Goal: Task Accomplishment & Management: Manage account settings

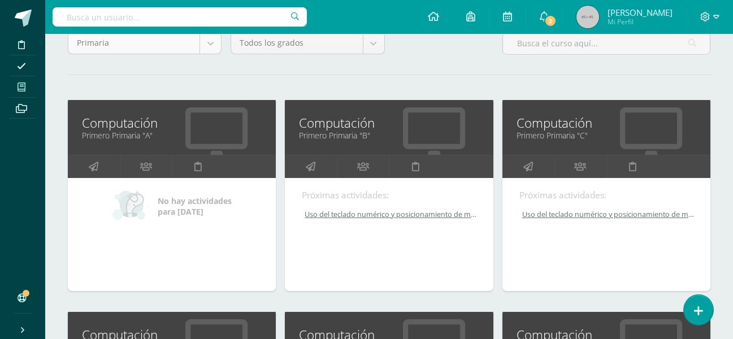
scroll to position [113, 0]
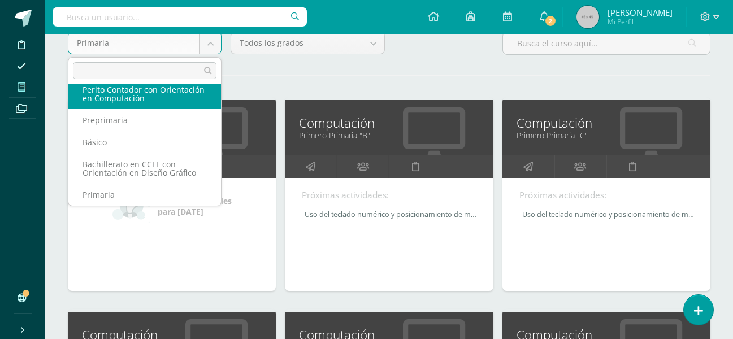
scroll to position [27, 0]
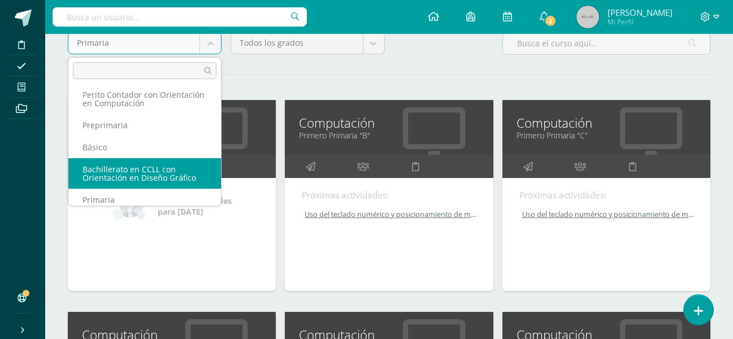
select select "6"
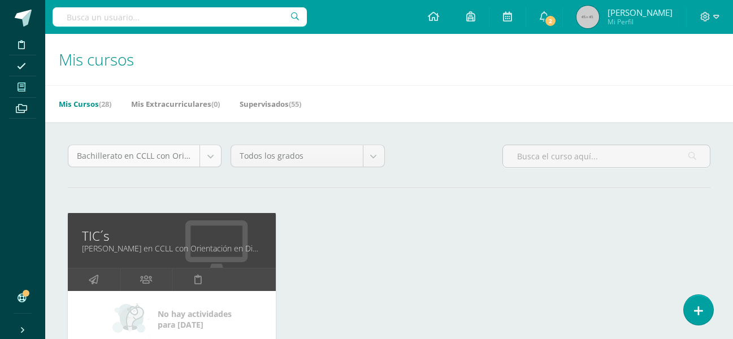
click at [206, 157] on body "Disciplina Asistencia Mis cursos Archivos Soporte Ayuda Reportar un problema Ce…" at bounding box center [366, 248] width 733 height 497
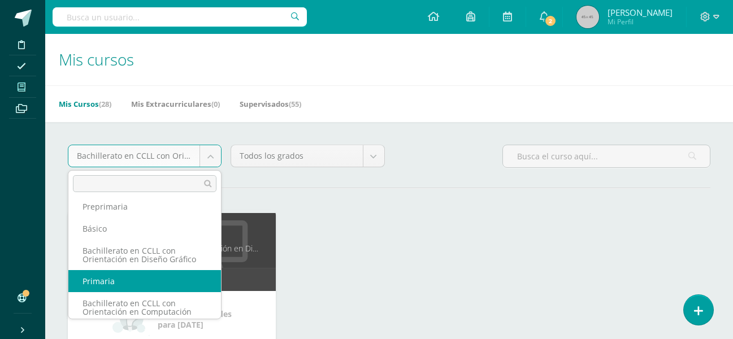
scroll to position [67, 0]
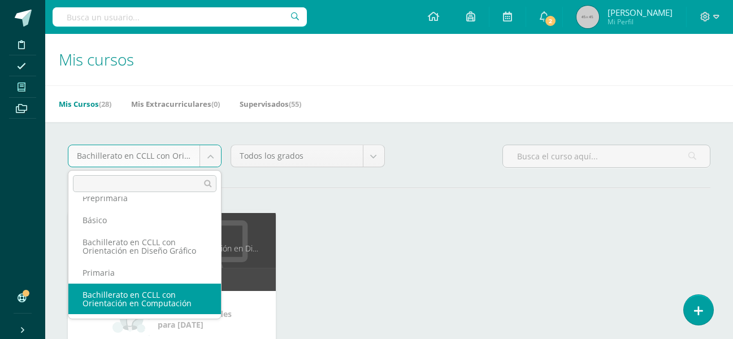
select select "5"
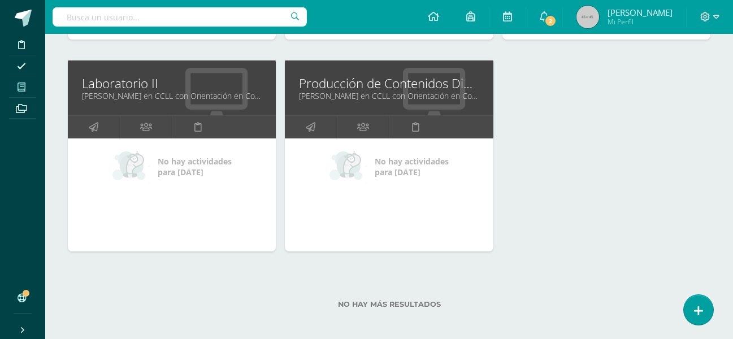
scroll to position [370, 0]
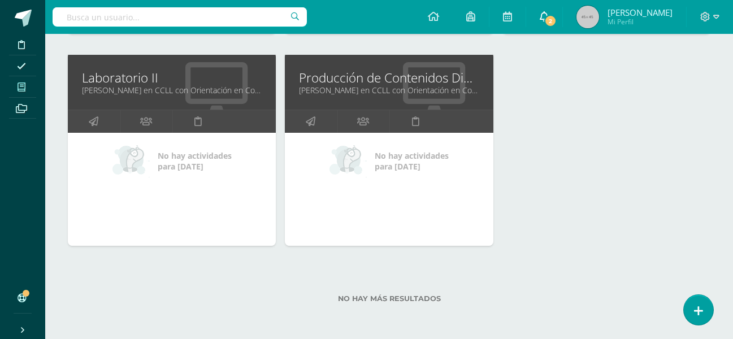
click at [561, 14] on link "2" at bounding box center [544, 17] width 36 height 34
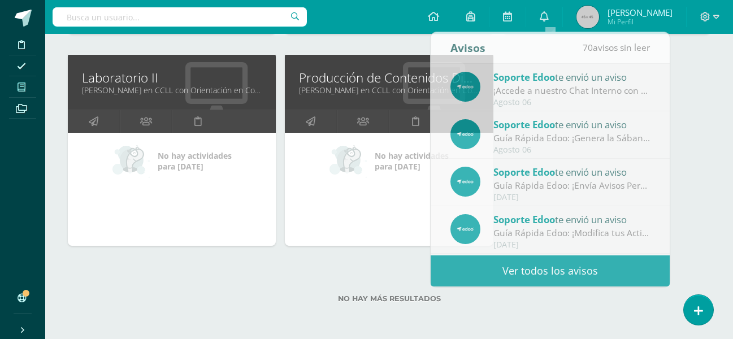
click at [312, 253] on div "Producción de Contenidos Digitales Quinto Bachillerato en CCLL con Orientación …" at bounding box center [388, 158] width 217 height 212
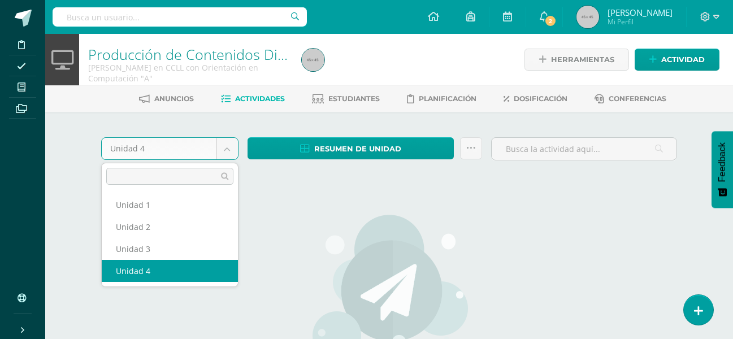
click at [235, 150] on body "Disciplina Asistencia Mis cursos Archivos Soporte Ayuda Reportar un problema Ce…" at bounding box center [366, 244] width 733 height 488
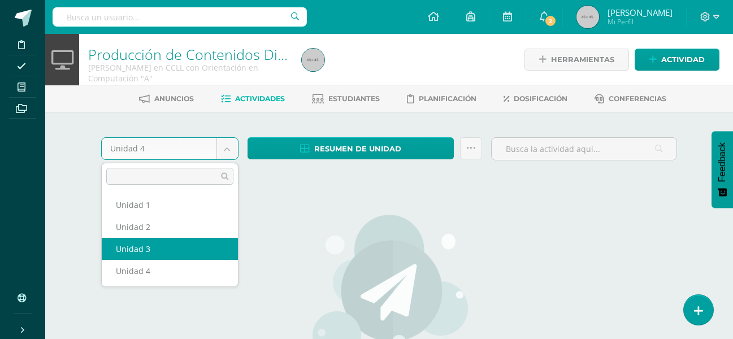
select select "Unidad 3"
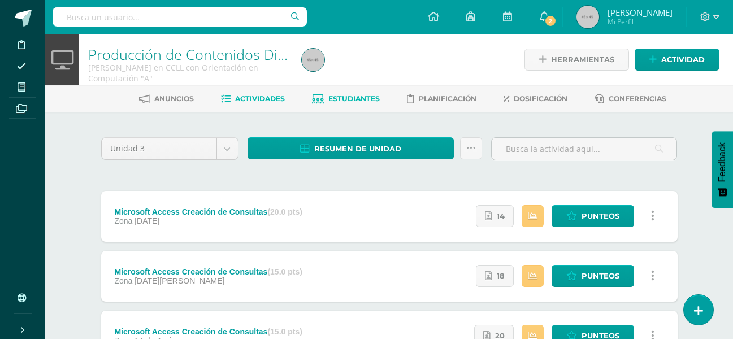
click at [349, 102] on span "Estudiantes" at bounding box center [353, 98] width 51 height 8
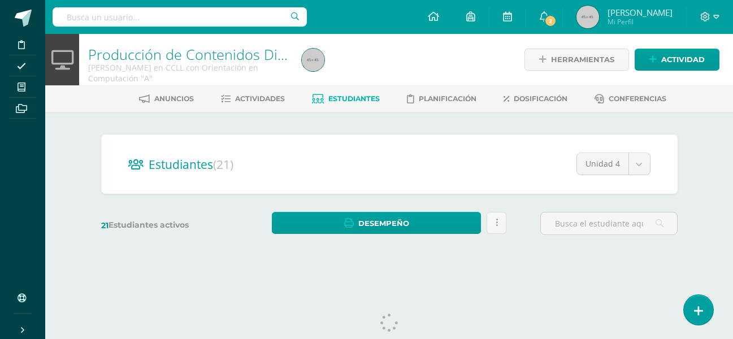
click at [552, 21] on span "2" at bounding box center [550, 21] width 12 height 12
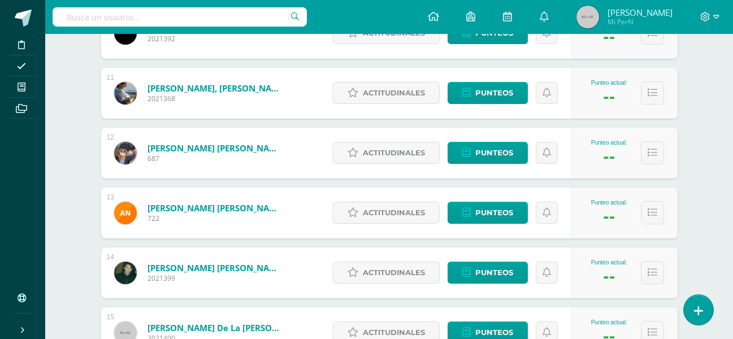
scroll to position [791, 0]
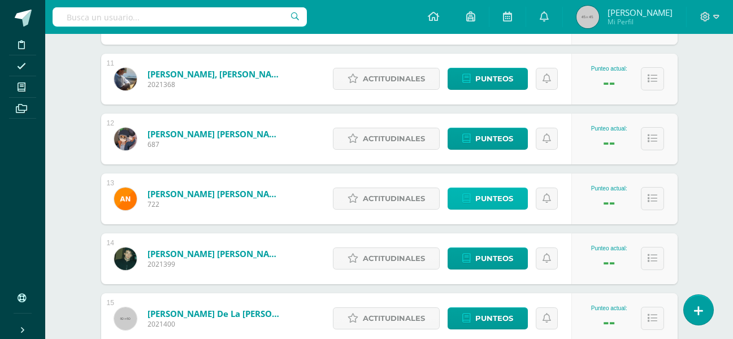
click at [479, 199] on span "Punteos" at bounding box center [494, 198] width 38 height 21
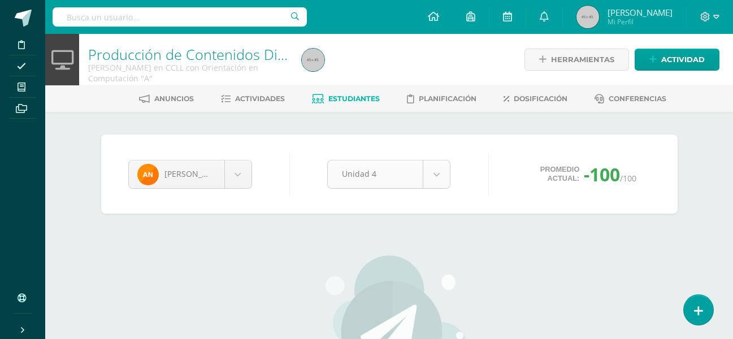
click at [436, 180] on body "Disciplina Asistencia Mis cursos Archivos Soporte Ayuda Reportar un problema Ce…" at bounding box center [366, 264] width 733 height 529
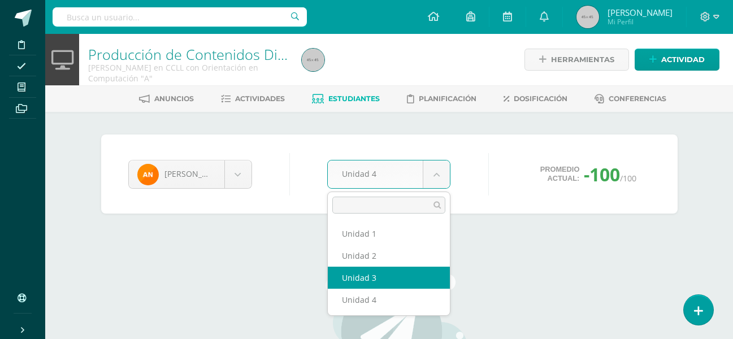
select select "Unidad 3"
